Goal: Task Accomplishment & Management: Manage account settings

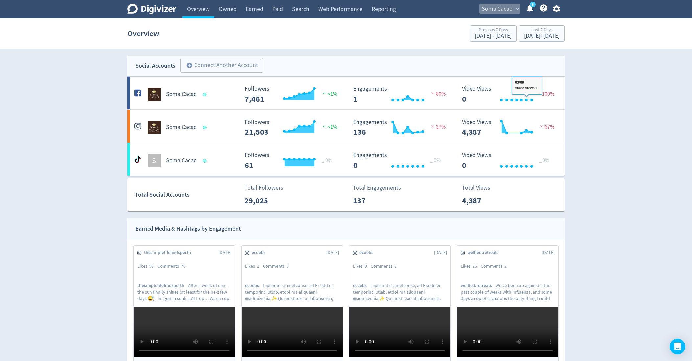
click at [484, 8] on span "Soma Cacao" at bounding box center [496, 9] width 31 height 11
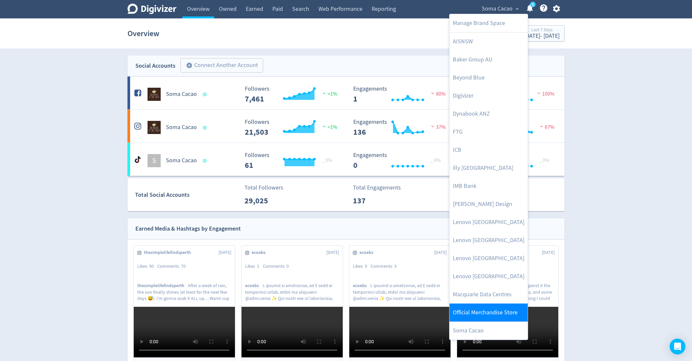
click at [491, 316] on link "Official Merchandise Store" at bounding box center [488, 312] width 78 height 18
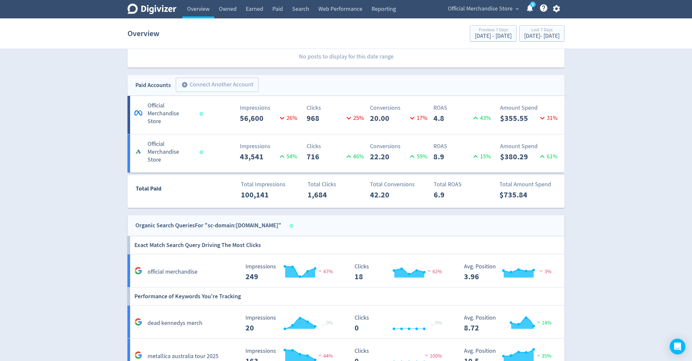
scroll to position [325, 0]
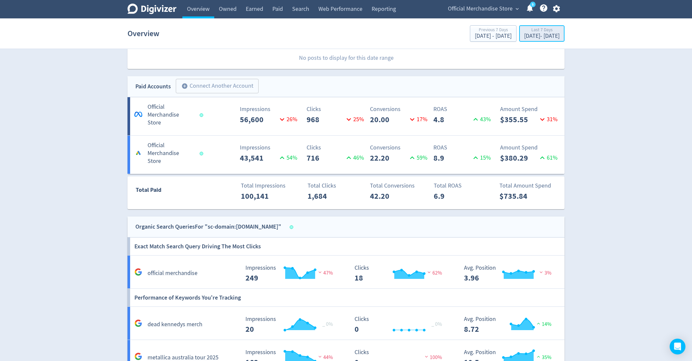
click at [524, 34] on div "[DATE] - [DATE]" at bounding box center [541, 36] width 35 height 6
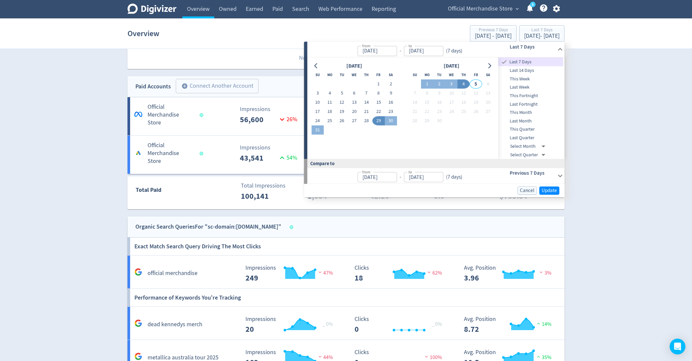
click at [527, 113] on span "This Month" at bounding box center [530, 112] width 65 height 7
type input "[DATE]"
click at [544, 189] on span "Update" at bounding box center [548, 190] width 15 height 5
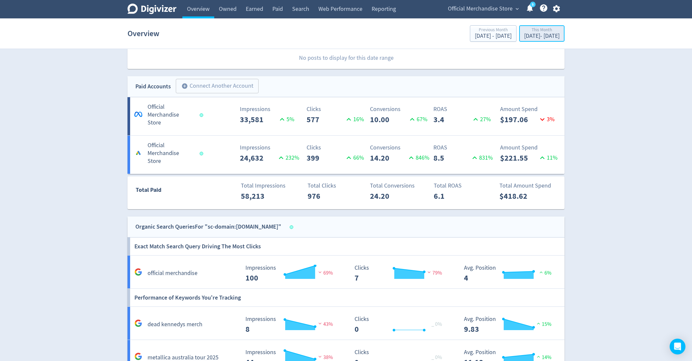
click at [526, 41] on button "This Month [DATE] - [DATE]" at bounding box center [541, 33] width 45 height 16
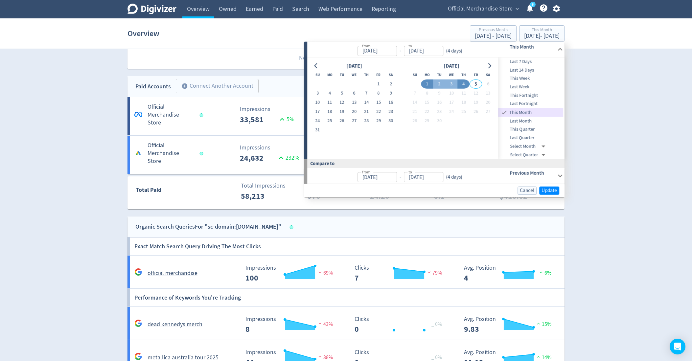
click at [465, 85] on button "4" at bounding box center [463, 83] width 12 height 9
type input "[DATE]"
click at [545, 190] on span "Update" at bounding box center [548, 190] width 15 height 5
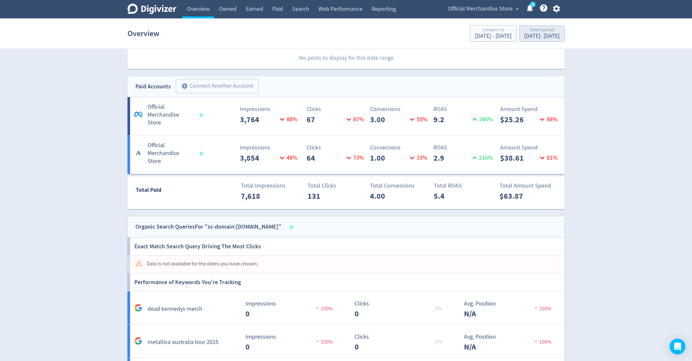
drag, startPoint x: 523, startPoint y: 45, endPoint x: 517, endPoint y: 37, distance: 9.5
click at [517, 37] on section "Overview Compare to [DATE] - [DATE] Select period [DATE] - [DATE]" at bounding box center [346, 33] width 692 height 31
click at [528, 32] on div "Select period" at bounding box center [541, 31] width 35 height 6
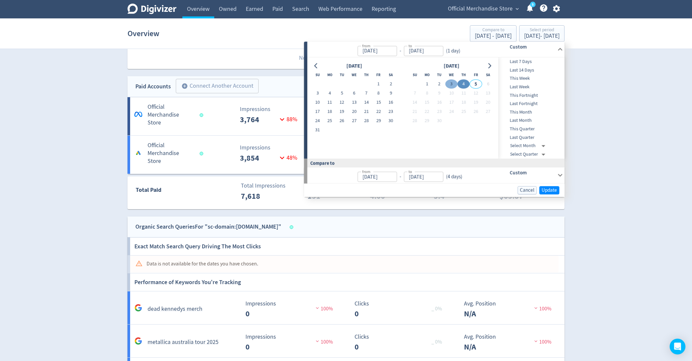
click at [447, 84] on button "3" at bounding box center [451, 83] width 12 height 9
type input "[DATE]"
click at [545, 188] on span "Update" at bounding box center [548, 190] width 15 height 5
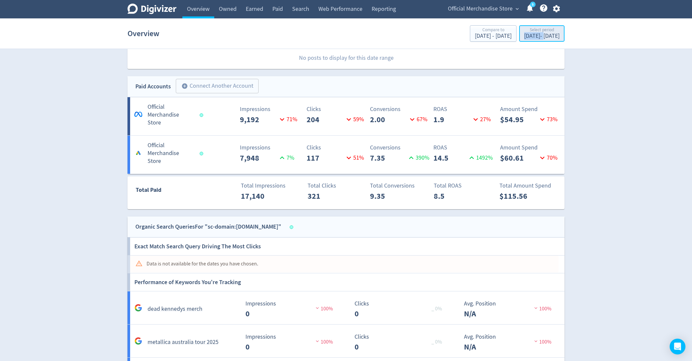
click at [532, 31] on div "Select period" at bounding box center [541, 31] width 35 height 6
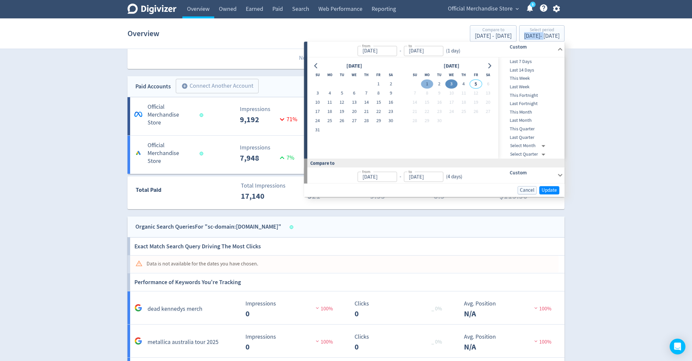
click at [427, 84] on button "1" at bounding box center [427, 83] width 12 height 9
type input "[DATE]"
click at [465, 84] on button "4" at bounding box center [463, 83] width 12 height 9
type input "[DATE]"
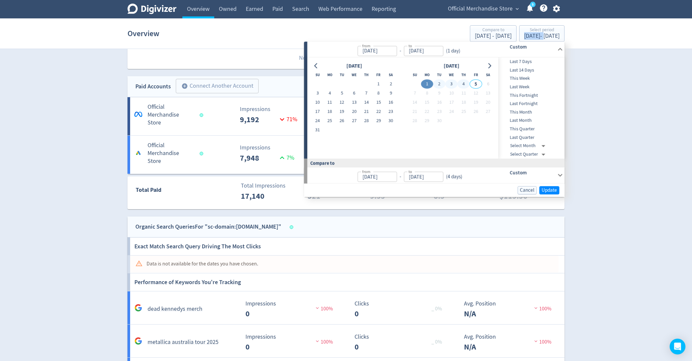
type input "[DATE]"
click at [551, 191] on span "Update" at bounding box center [548, 190] width 15 height 5
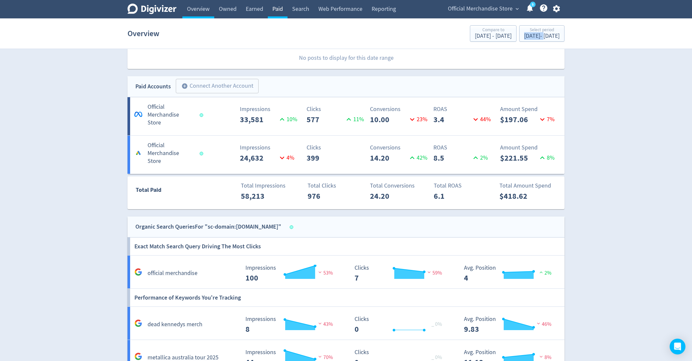
click at [279, 18] on link "Paid" at bounding box center [278, 9] width 20 height 18
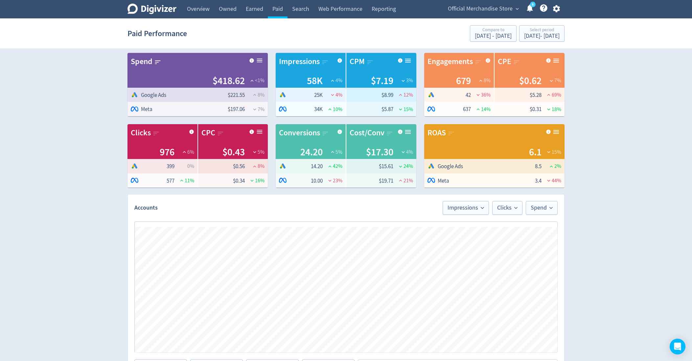
scroll to position [13, 0]
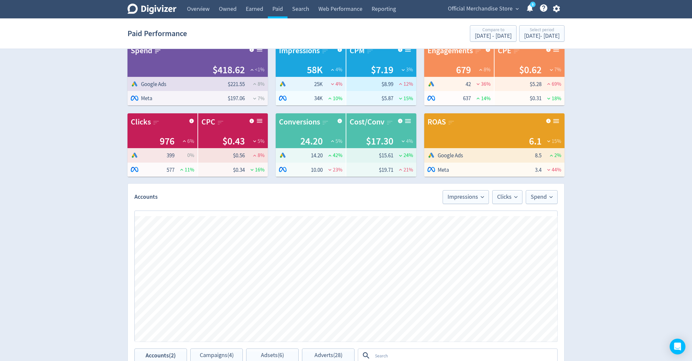
click at [496, 6] on span "Official Merchandise Store" at bounding box center [480, 9] width 65 height 11
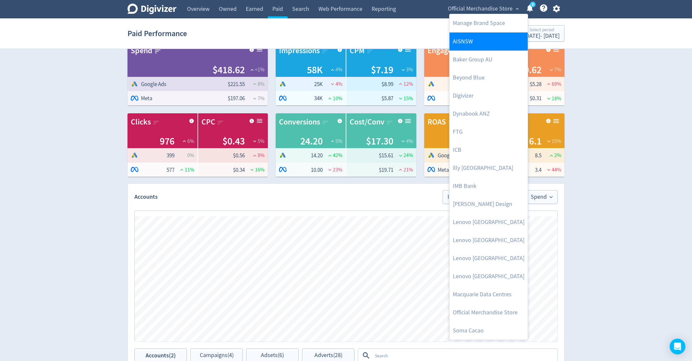
click at [479, 45] on link "AISNSW" at bounding box center [488, 42] width 78 height 18
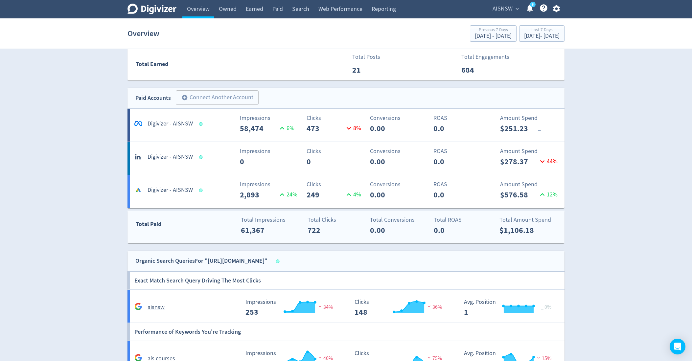
scroll to position [432, 0]
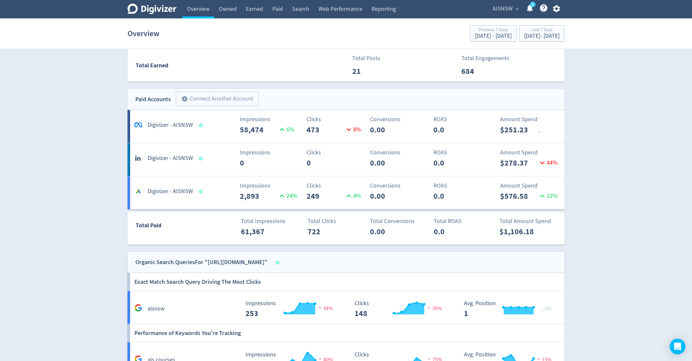
click at [162, 156] on h5 "Digivizer - AISNSW" at bounding box center [169, 158] width 45 height 8
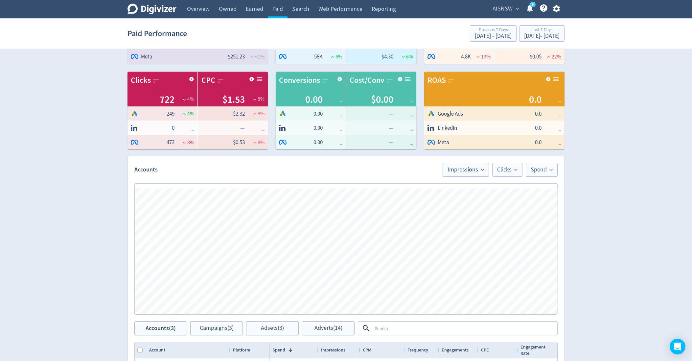
scroll to position [148, 0]
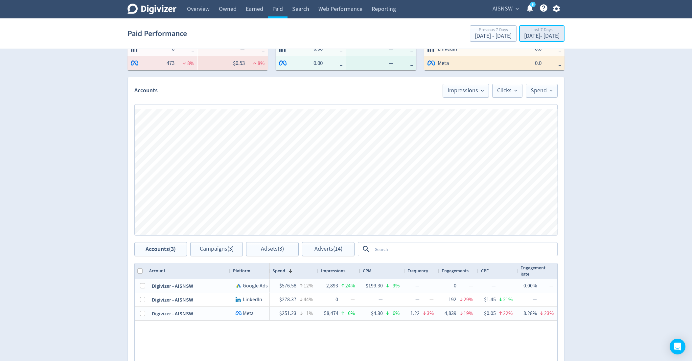
click at [531, 34] on div "[DATE] - [DATE]" at bounding box center [541, 36] width 35 height 6
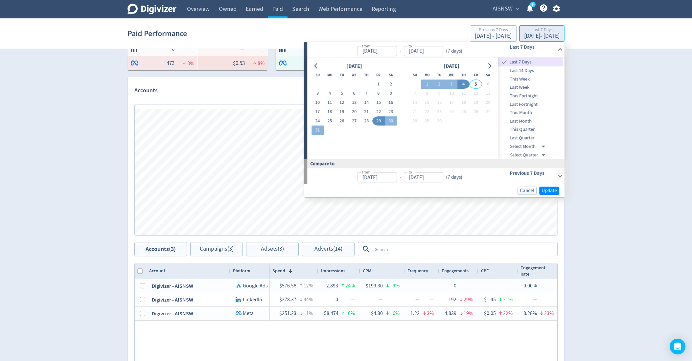
type input "[DATE]"
click at [330, 101] on button "11" at bounding box center [329, 102] width 12 height 9
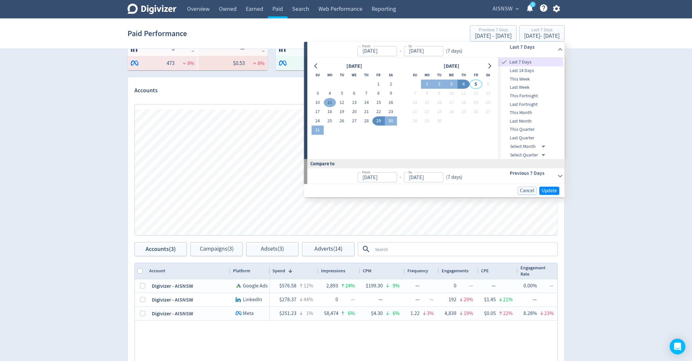
type input "[DATE]"
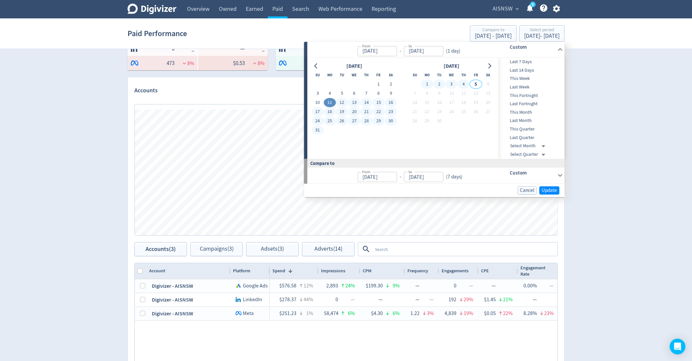
click at [462, 83] on button "4" at bounding box center [463, 84] width 12 height 9
type input "[DATE]"
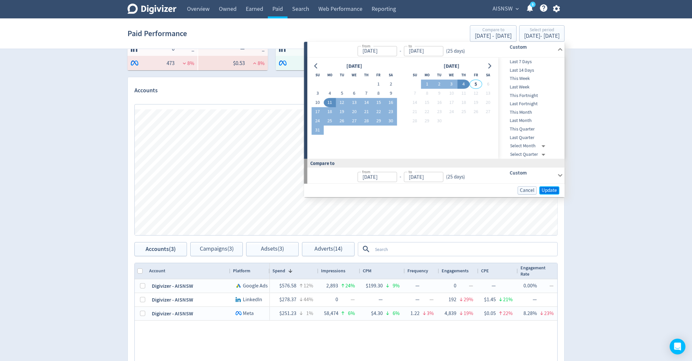
click at [544, 191] on span "Update" at bounding box center [548, 190] width 15 height 5
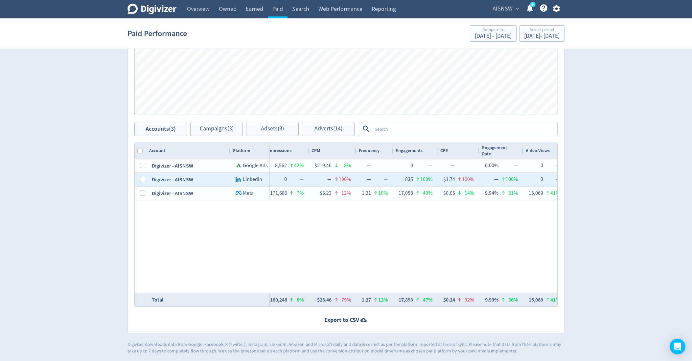
scroll to position [0, 0]
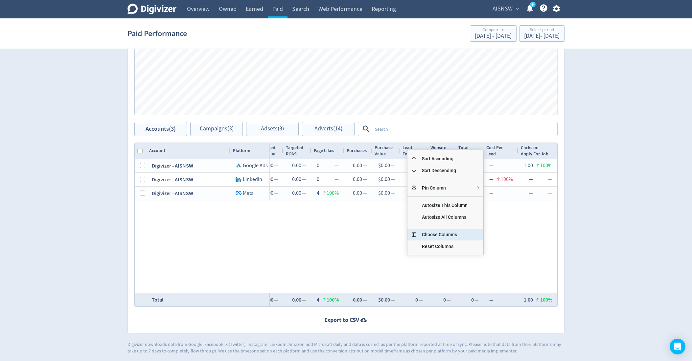
click at [455, 236] on span "Choose Columns" at bounding box center [444, 235] width 56 height 12
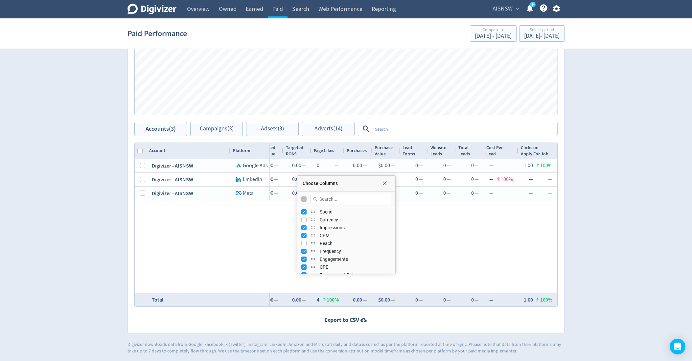
click at [444, 241] on div "$1,878.50 31% 8,562 42% $219.40 8% — 0 — — 0.00% — 0 — — 0.00% — 869 35% $2.16 …" at bounding box center [413, 226] width 287 height 134
click at [385, 186] on div "Choose Columns" at bounding box center [346, 184] width 98 height 16
click at [384, 182] on span "Choose Columns" at bounding box center [384, 183] width 5 height 5
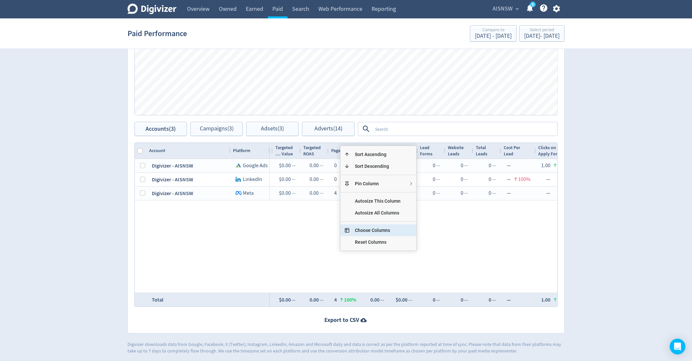
click at [369, 231] on span "Choose Columns" at bounding box center [377, 230] width 56 height 12
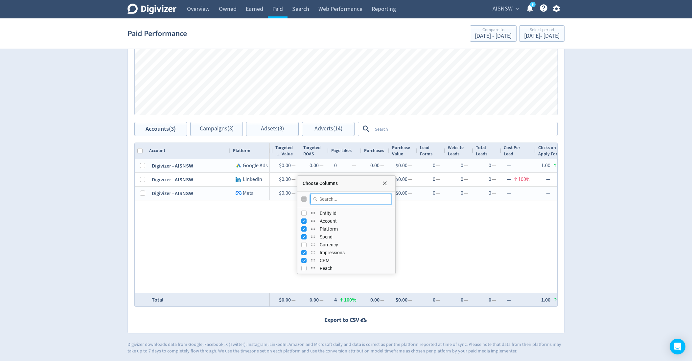
click at [340, 201] on input "Filter Columns Input" at bounding box center [350, 199] width 81 height 11
type input "s"
checkbox input "false"
type input "s"
checkbox input "false"
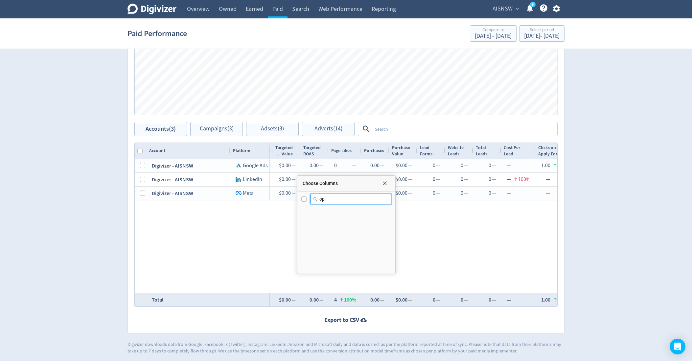
type input "o"
type input "rate"
checkbox input "true"
type input "r"
checkbox input "false"
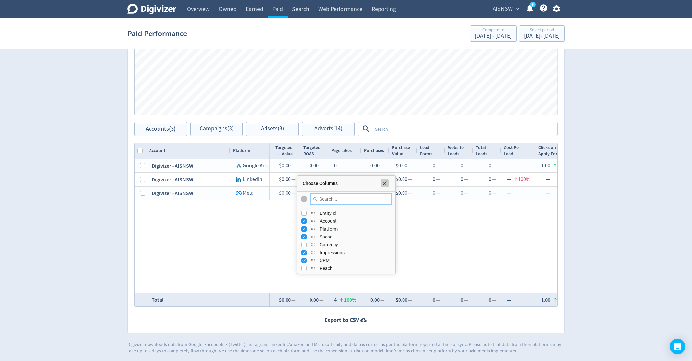
click at [382, 184] on span "Choose Columns" at bounding box center [384, 183] width 5 height 5
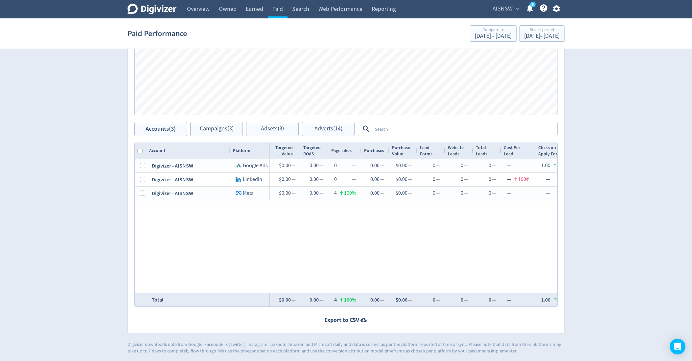
scroll to position [0, 898]
